Goal: Transaction & Acquisition: Purchase product/service

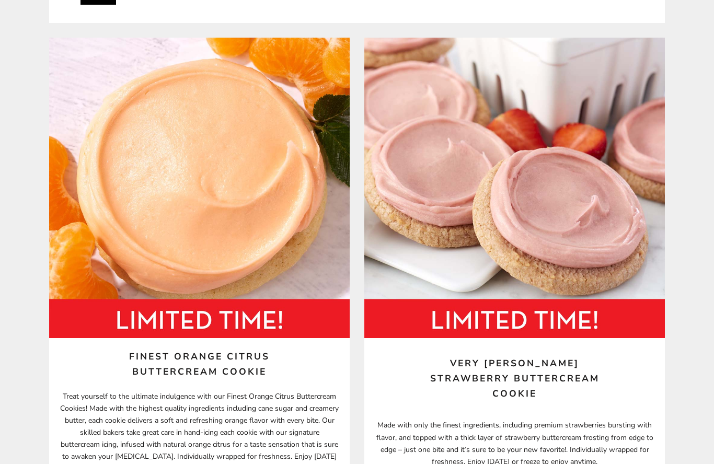
scroll to position [536, 0]
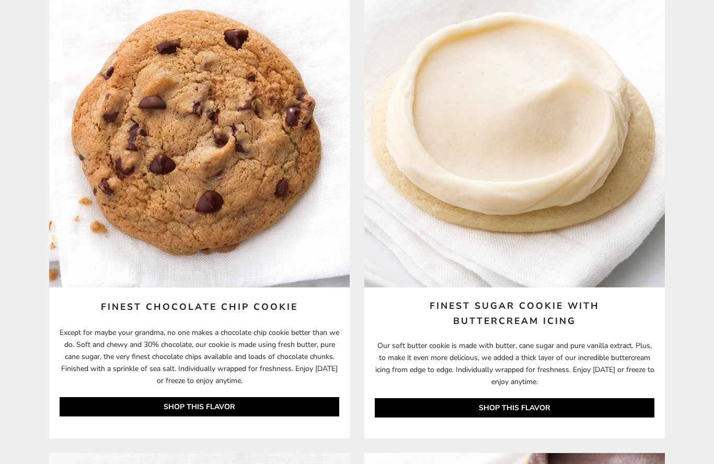
scroll to position [2097, 0]
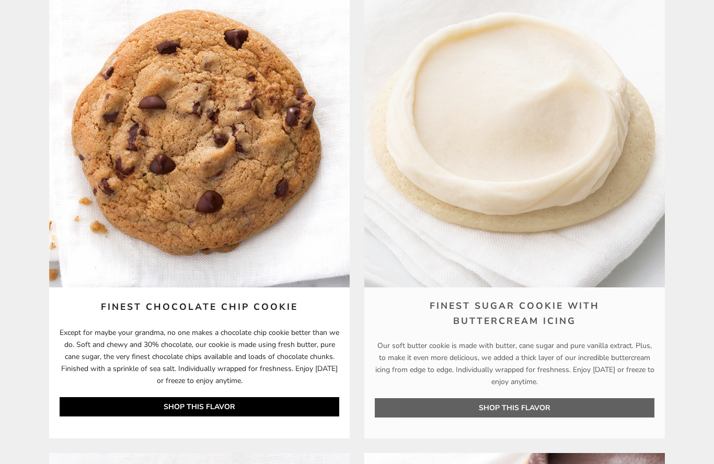
click at [528, 410] on link "SHOP THIS FLAVOR" at bounding box center [515, 407] width 280 height 19
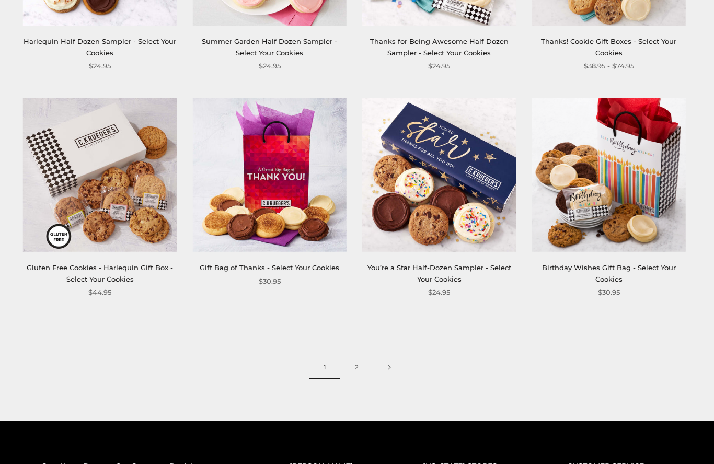
scroll to position [1263, 0]
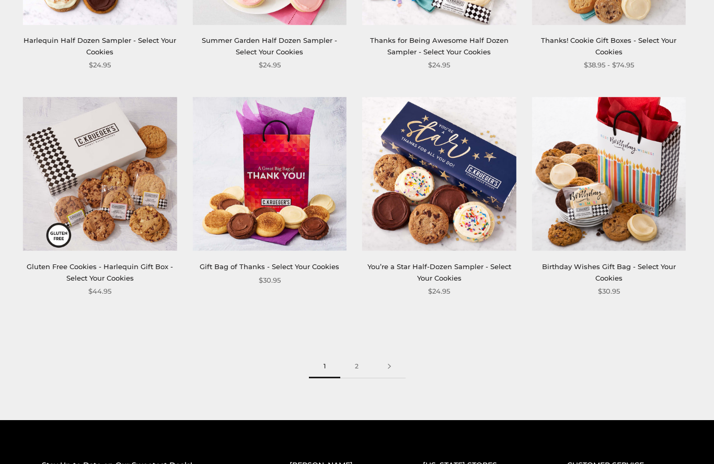
click at [358, 361] on link "2" at bounding box center [356, 367] width 33 height 24
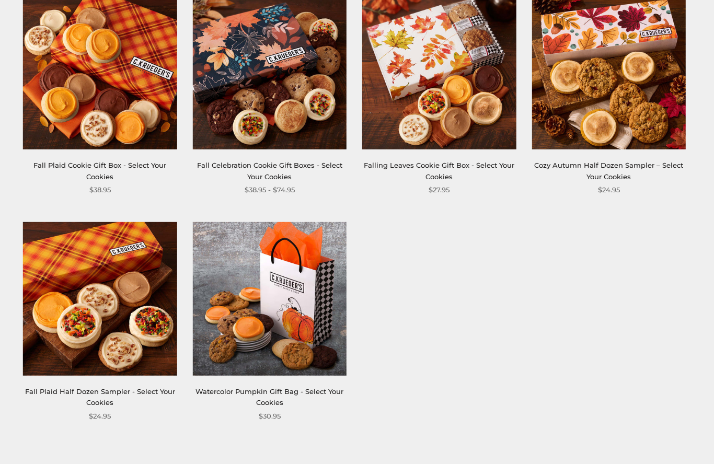
scroll to position [460, 0]
click at [98, 388] on link "Fall Plaid Half Dozen Sampler - Select Your Cookies" at bounding box center [100, 396] width 150 height 19
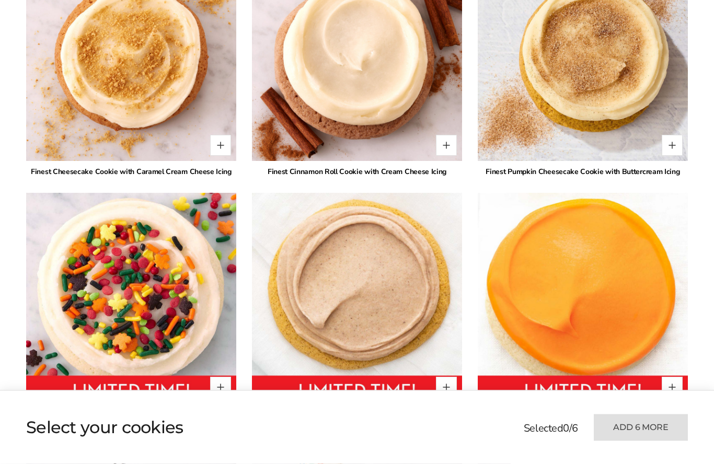
scroll to position [2747, 0]
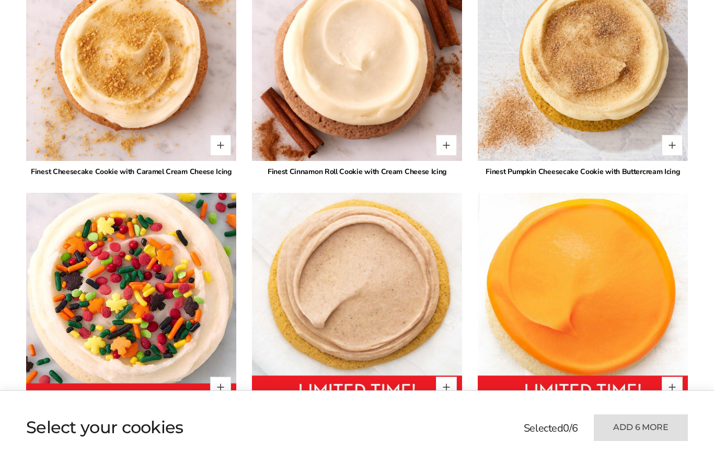
click at [142, 351] on img at bounding box center [131, 297] width 231 height 231
click at [225, 377] on button "Quantity button plus" at bounding box center [220, 387] width 21 height 21
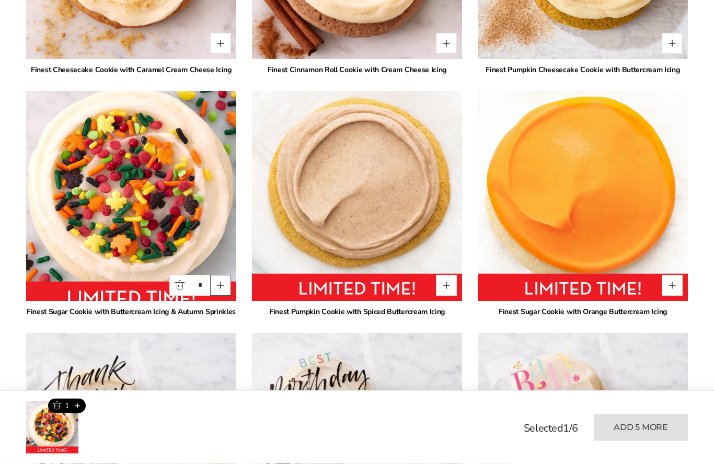
scroll to position [2849, 0]
click at [224, 275] on button "Quantity button plus" at bounding box center [220, 285] width 21 height 21
click at [222, 275] on button "Quantity button plus" at bounding box center [220, 285] width 21 height 21
click at [224, 275] on button "Quantity button plus" at bounding box center [220, 285] width 21 height 21
click at [223, 275] on button "Quantity button plus" at bounding box center [220, 285] width 21 height 21
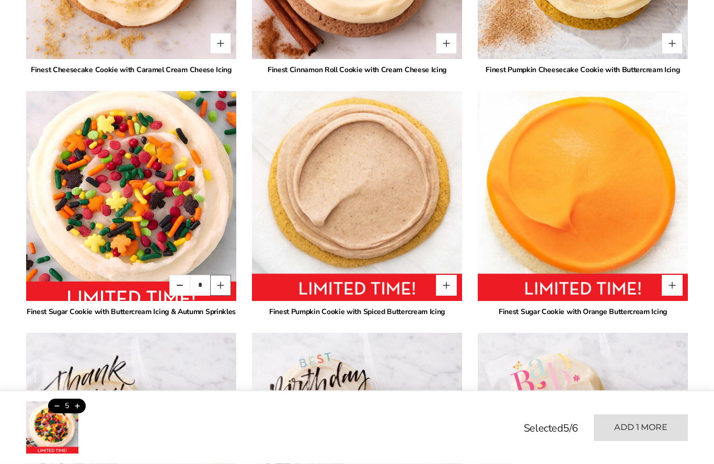
click at [225, 275] on button "Quantity button plus" at bounding box center [220, 285] width 21 height 21
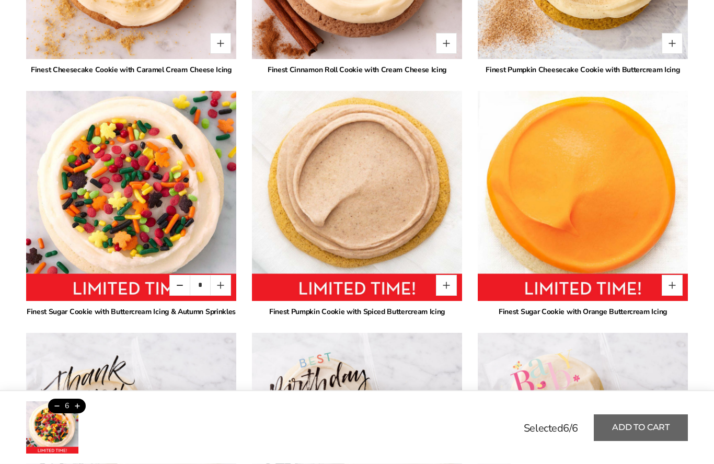
click at [650, 424] on button "Add to cart" at bounding box center [641, 427] width 94 height 27
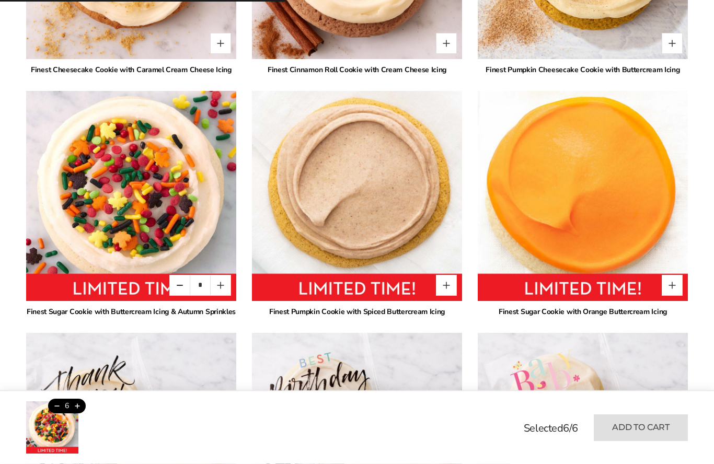
type input "*"
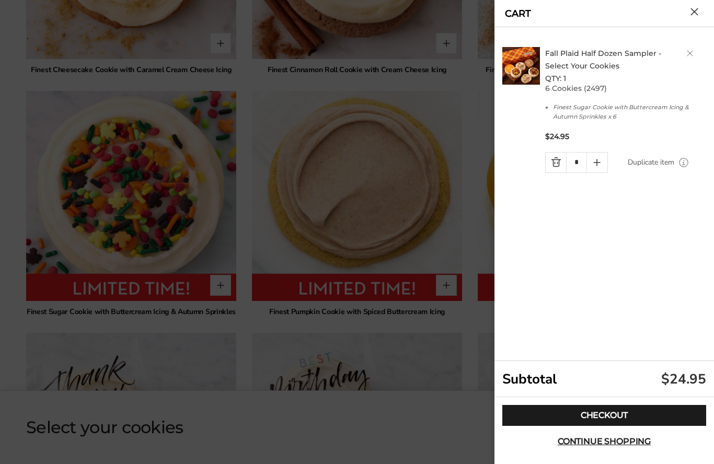
click at [709, 323] on div "Fall Plaid Half Dozen Sampler - Select Your Cookies QTY: 1 6 Cookies (2497) Fin…" at bounding box center [605, 194] width 207 height 334
